Goal: Transaction & Acquisition: Purchase product/service

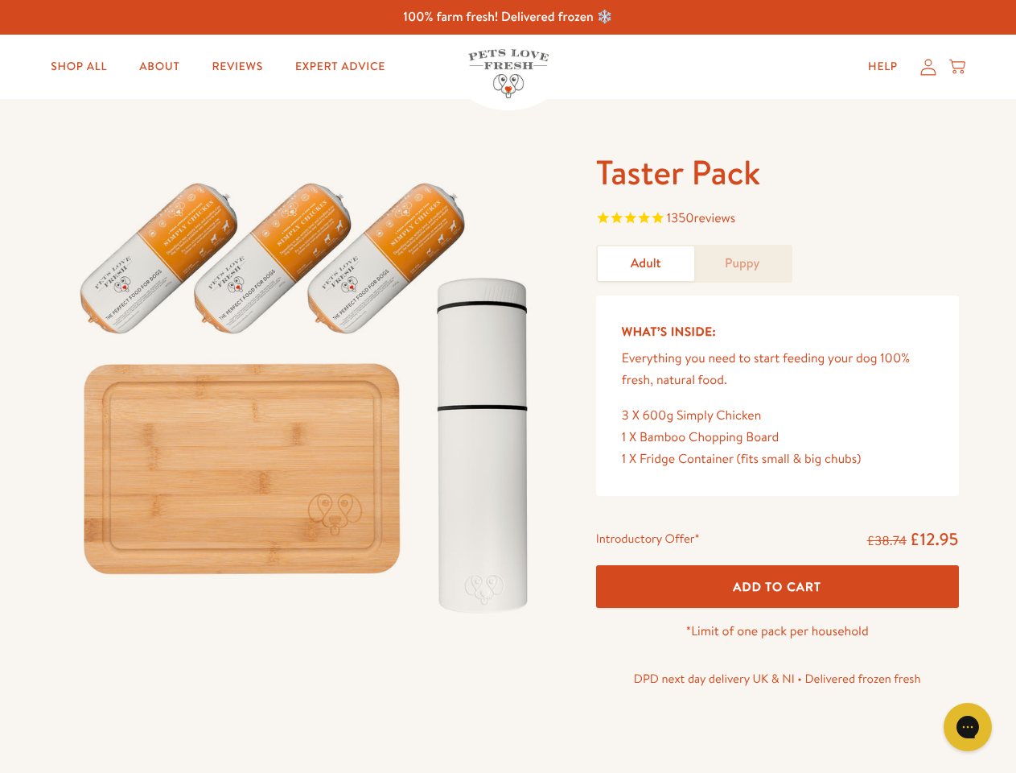
click at [508, 386] on img at bounding box center [308, 390] width 500 height 480
click at [777, 220] on span "1350 reviews" at bounding box center [777, 220] width 363 height 24
click at [777, 586] on span "Add To Cart" at bounding box center [777, 586] width 89 height 17
click at [968, 727] on icon "Gorgias live chat" at bounding box center [967, 726] width 15 height 15
